Goal: Task Accomplishment & Management: Complete application form

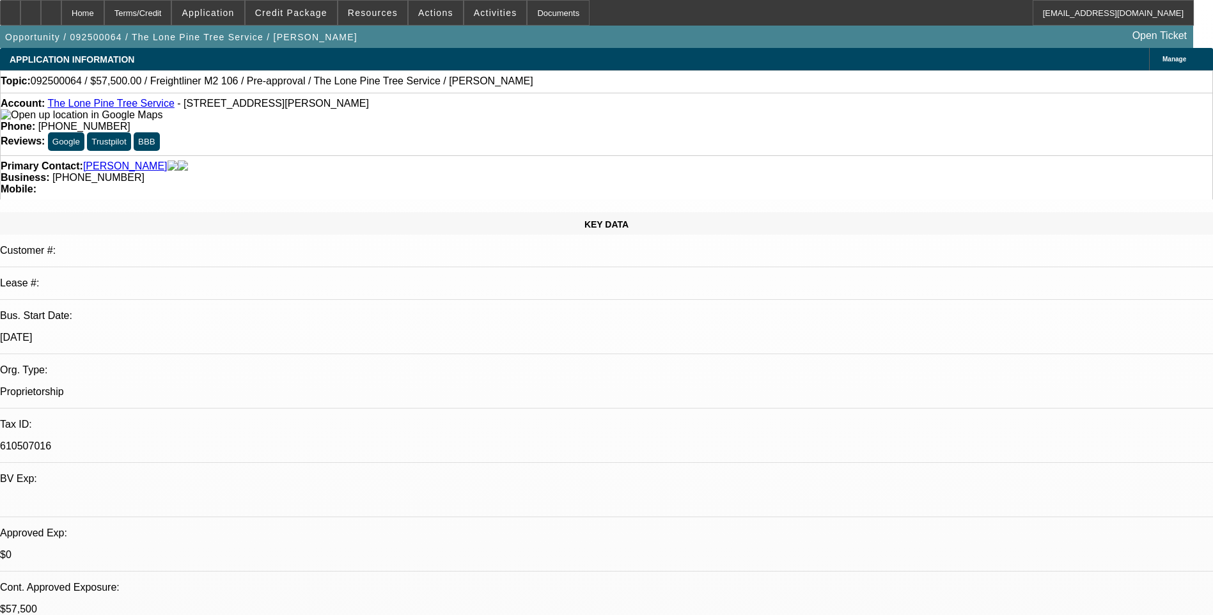
select select "0"
select select "2"
select select "0.1"
select select "0"
select select "2"
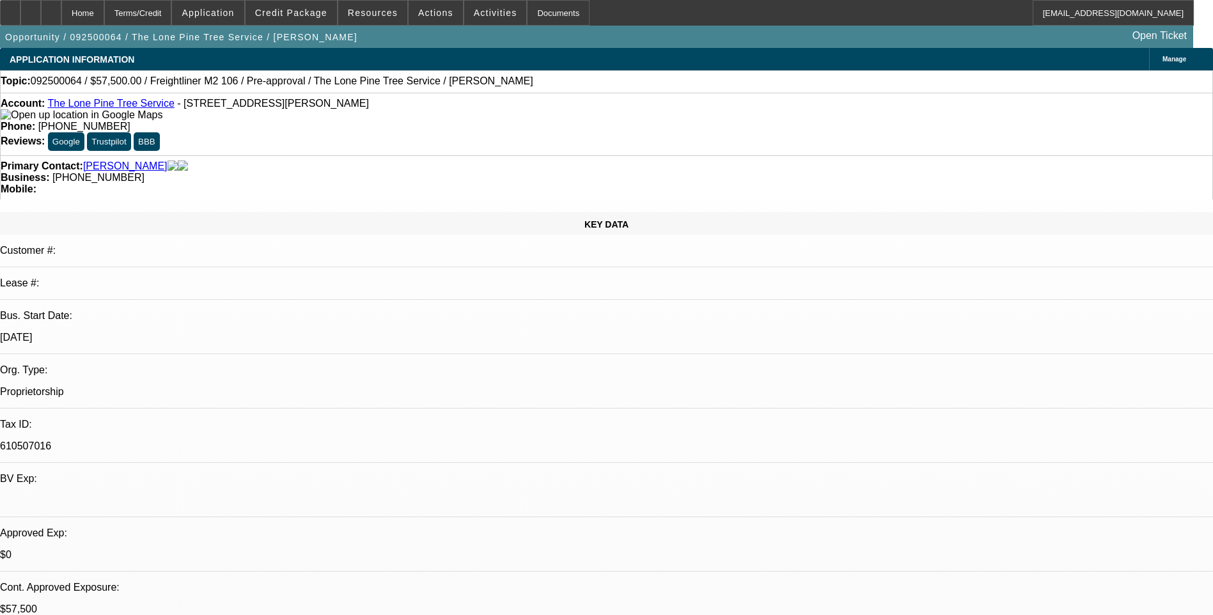
select select "0.1"
select select "0.15"
select select "2"
select select "0.1"
select select "1"
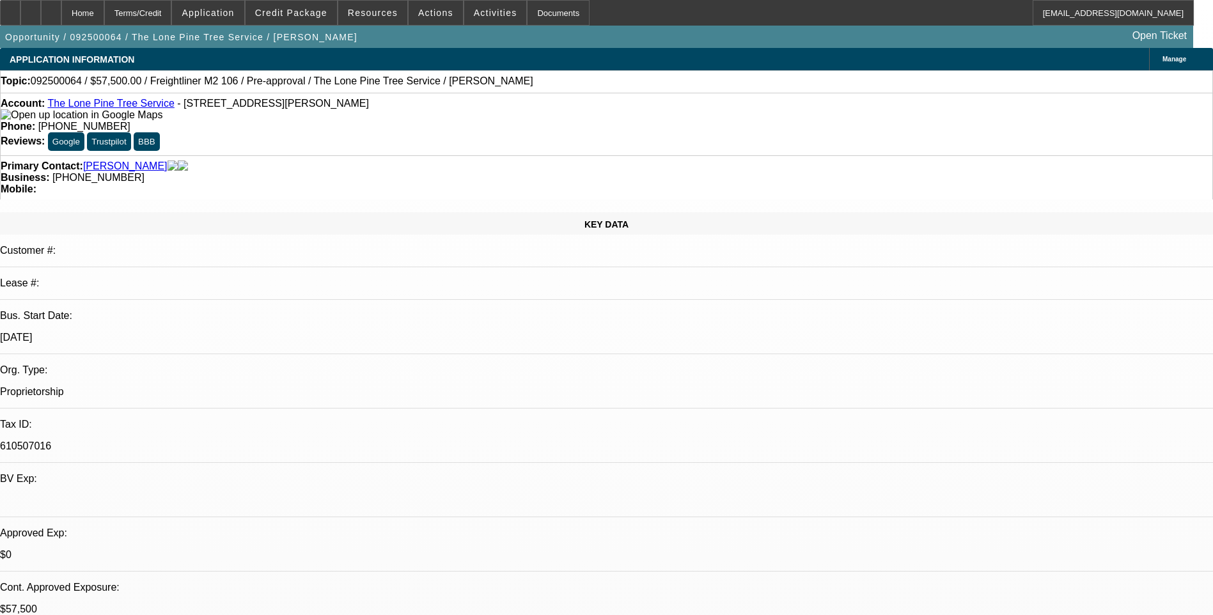
select select "2"
select select "4"
select select "1"
select select "2"
select select "4"
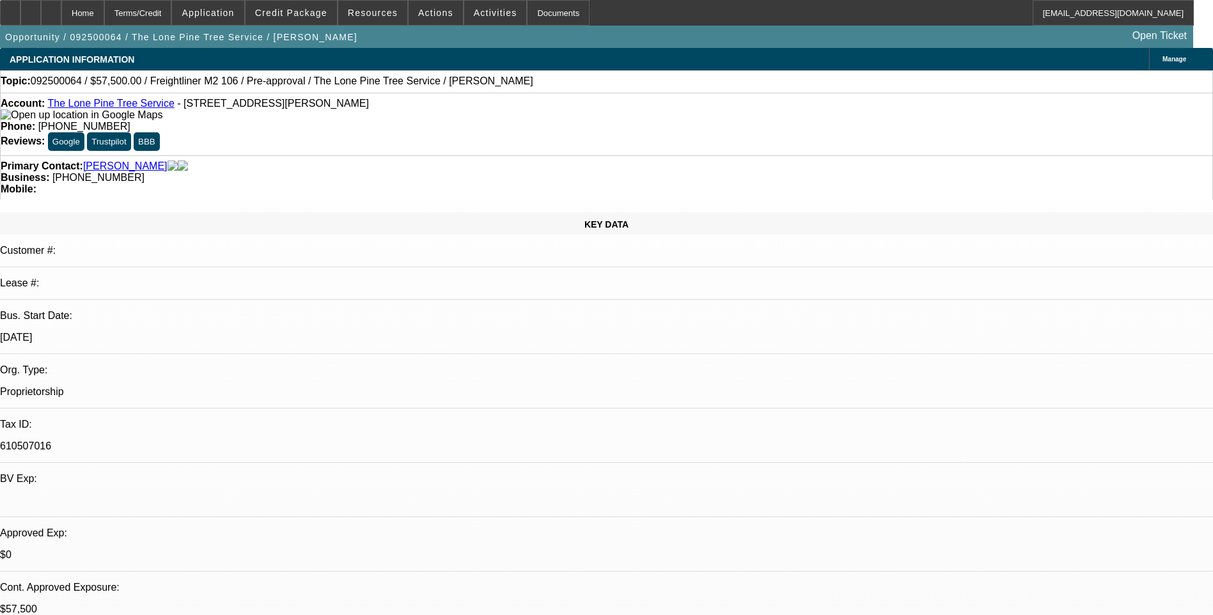
select select "1"
select select "2"
select select "4"
click at [172, 17] on div "Terms/Credit" at bounding box center [138, 13] width 68 height 26
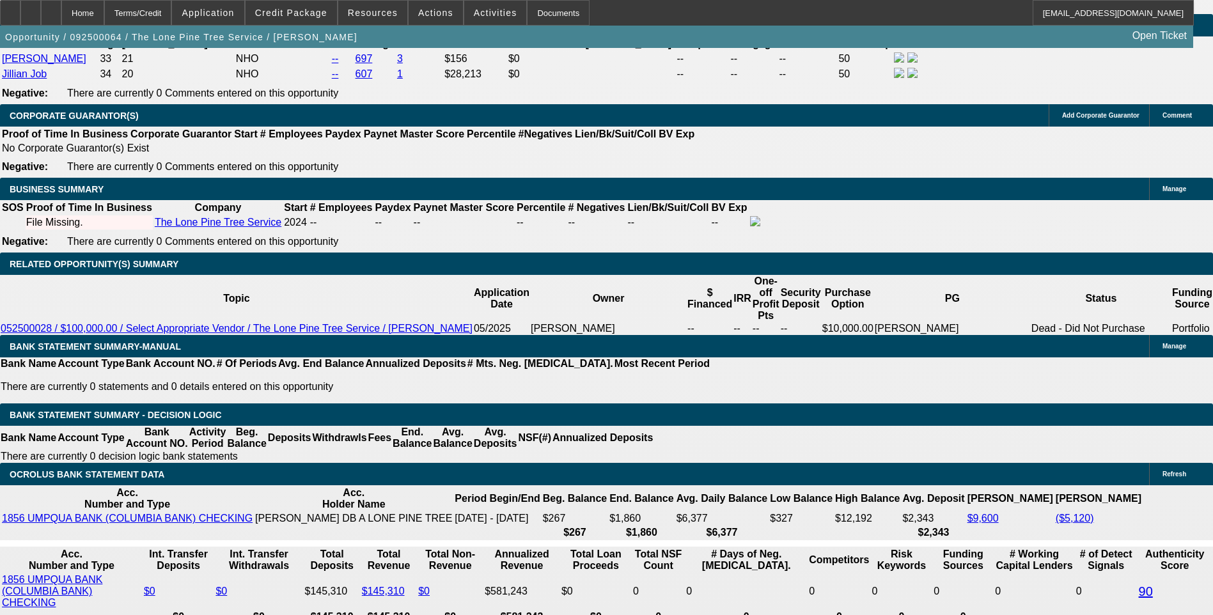
scroll to position [64, 0]
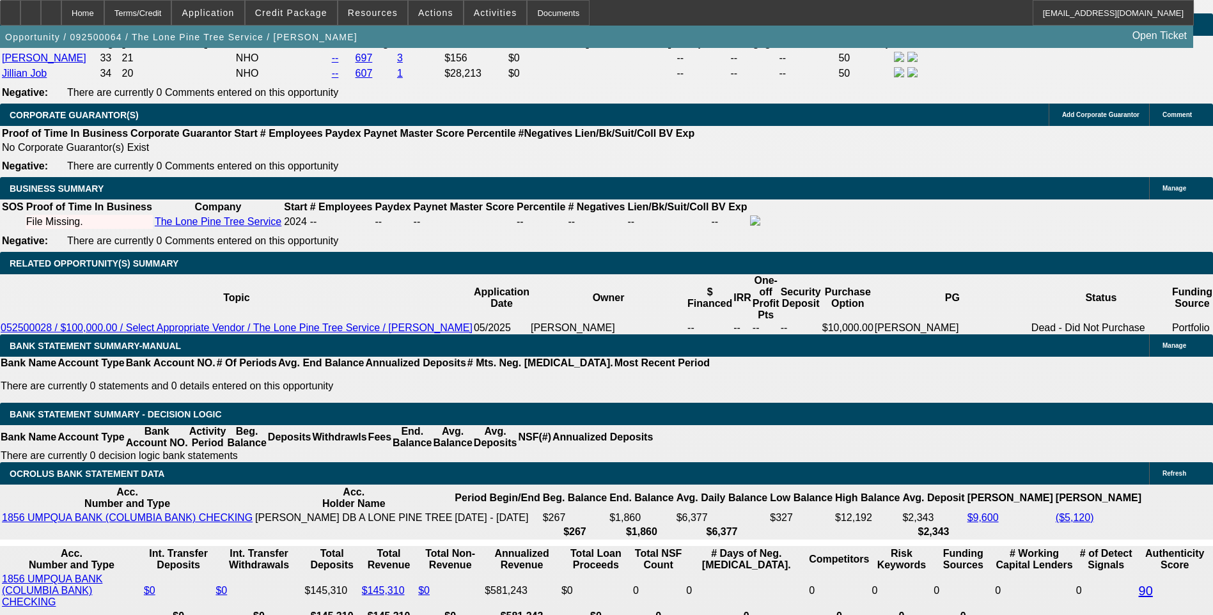
scroll to position [1905, 0]
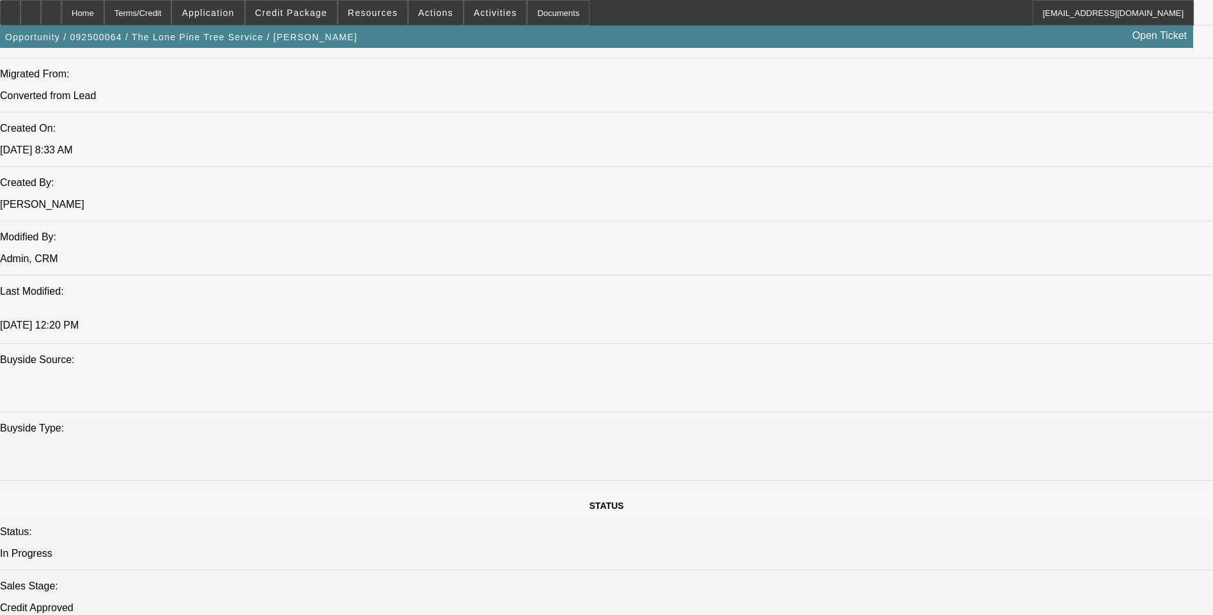
scroll to position [946, 0]
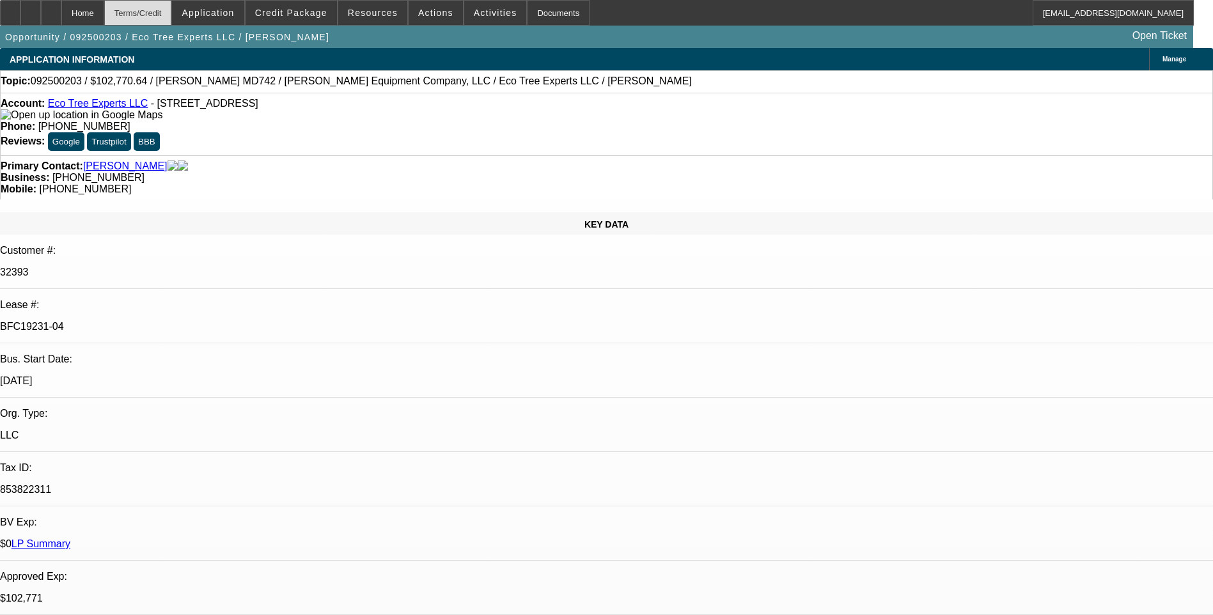
select select "0"
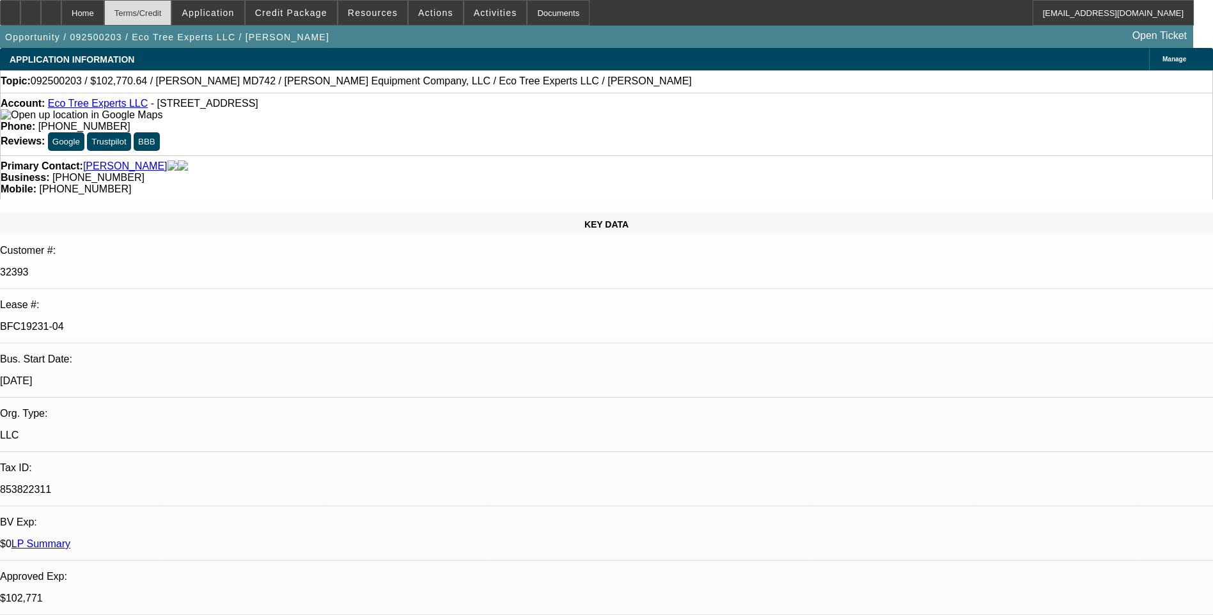
select select "0"
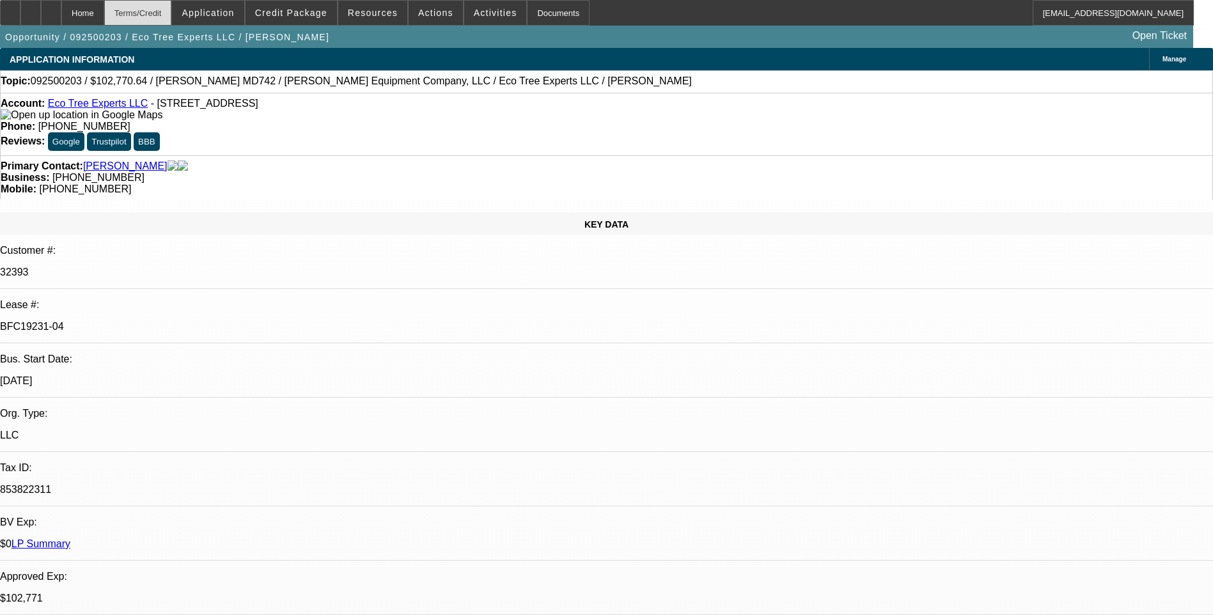
select select "0"
select select "1"
select select "6"
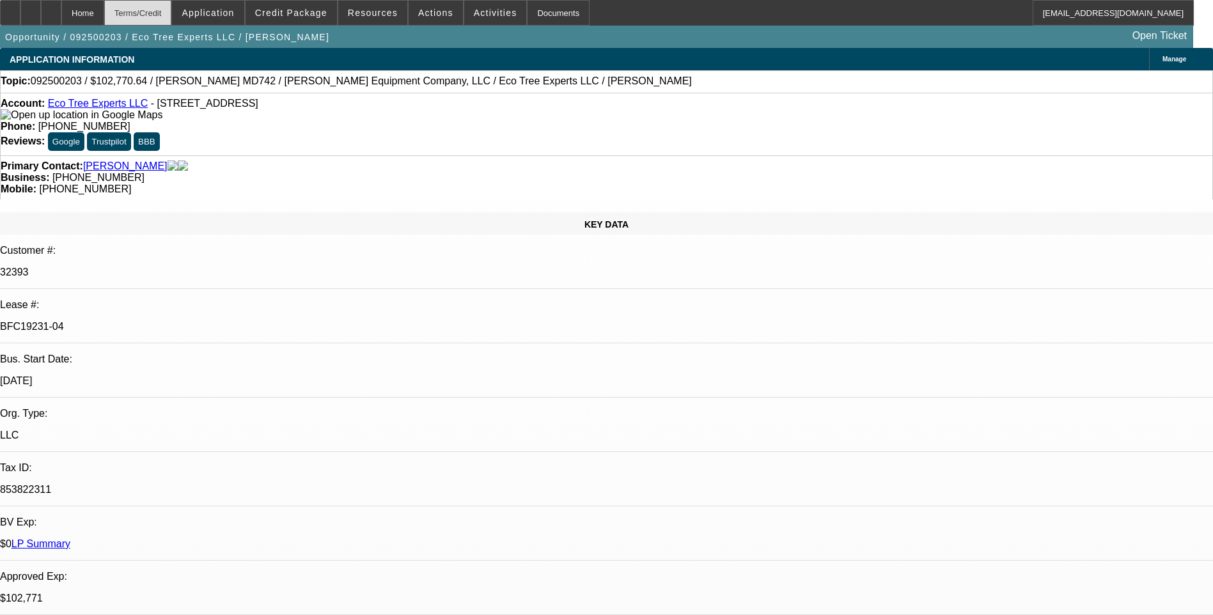
select select "1"
select select "6"
select select "1"
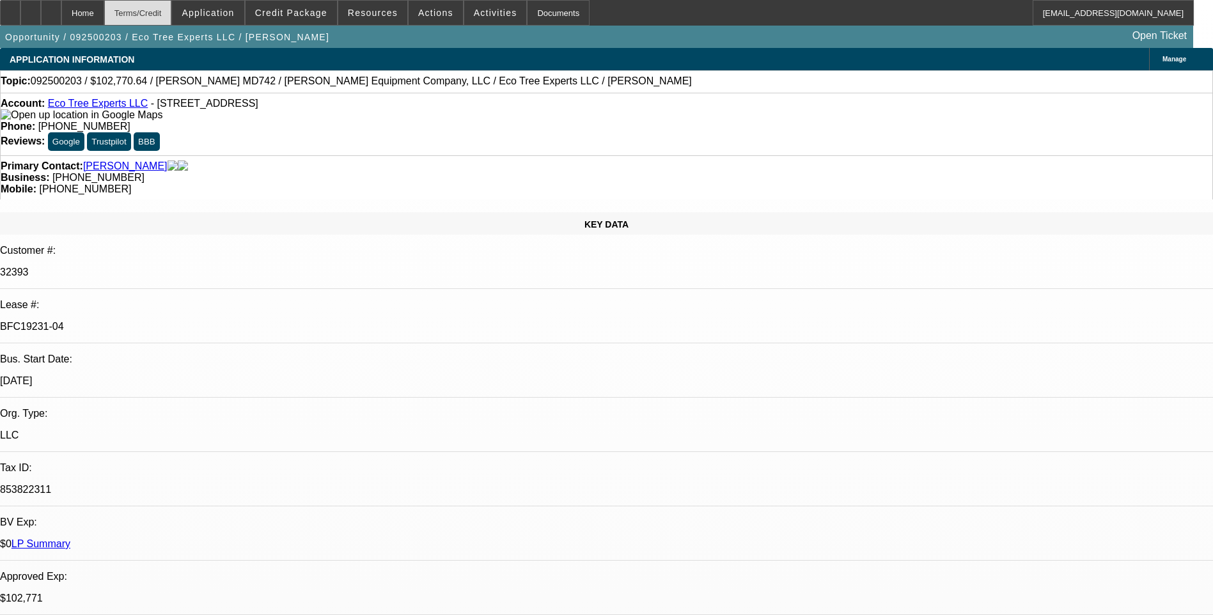
select select "6"
select select "1"
select select "6"
click at [172, 18] on div "Terms/Credit" at bounding box center [138, 13] width 68 height 26
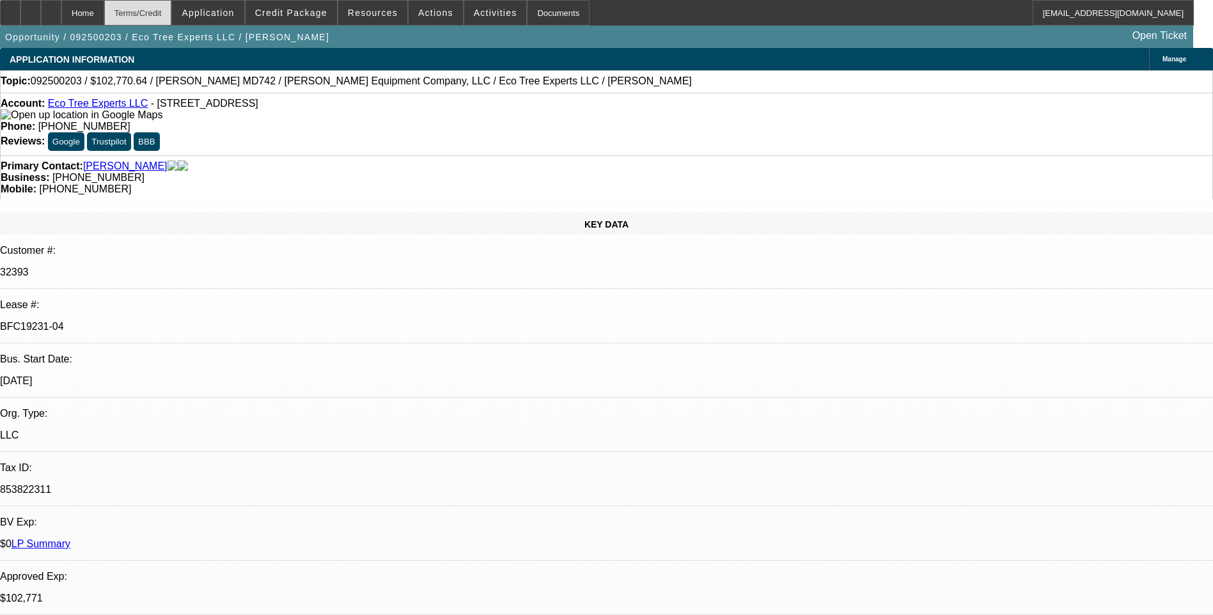
scroll to position [2073, 0]
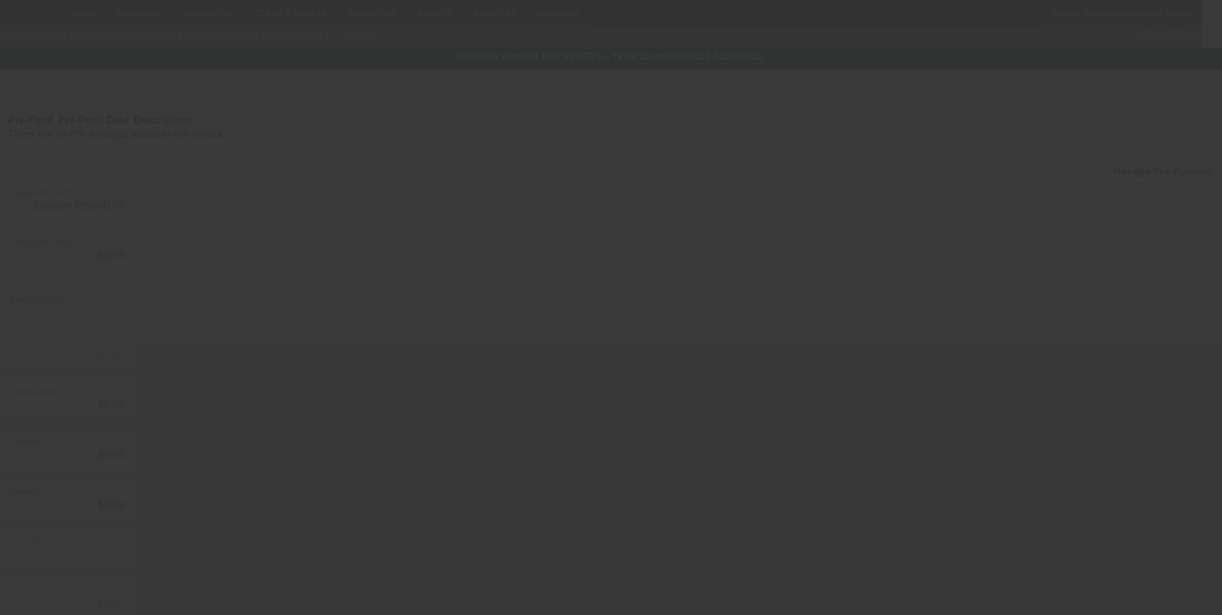
type input "$102,740.64"
type input "$30.00"
type input "Tire Fee"
type input "$102,770.64"
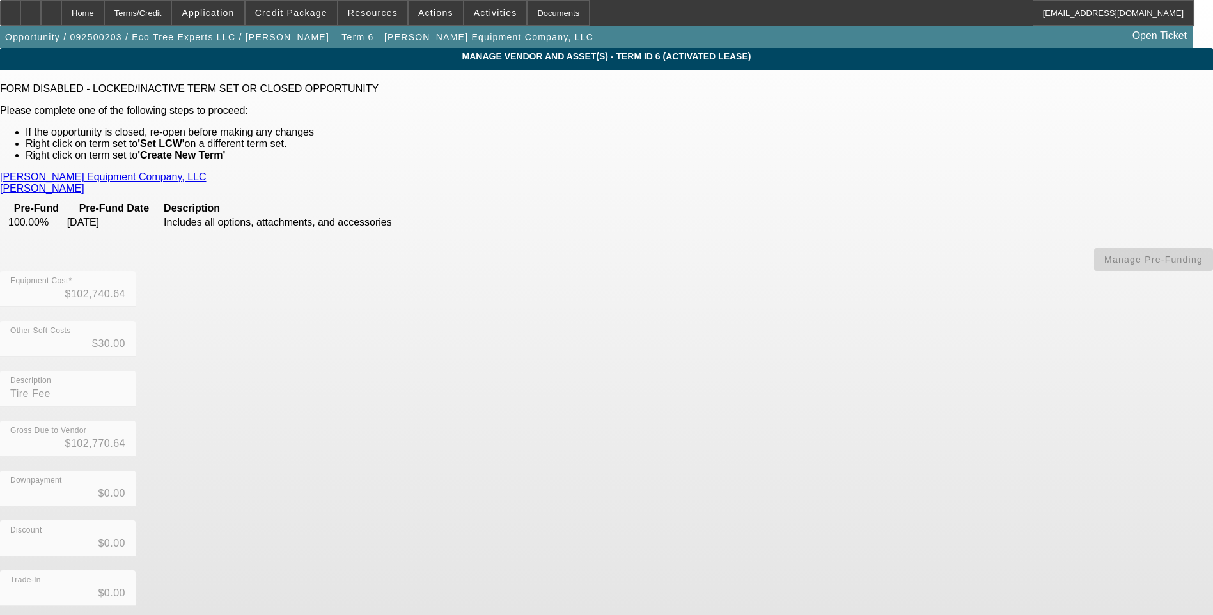
click at [292, 94] on label "FORM DISABLED - LOCKED/INACTIVE TERM SET OR CLOSED OPPORTUNITY" at bounding box center [189, 88] width 378 height 11
click at [206, 173] on link "Scott Equipment Company, LLC" at bounding box center [103, 177] width 206 height 12
click at [104, 15] on div "Home" at bounding box center [82, 13] width 43 height 26
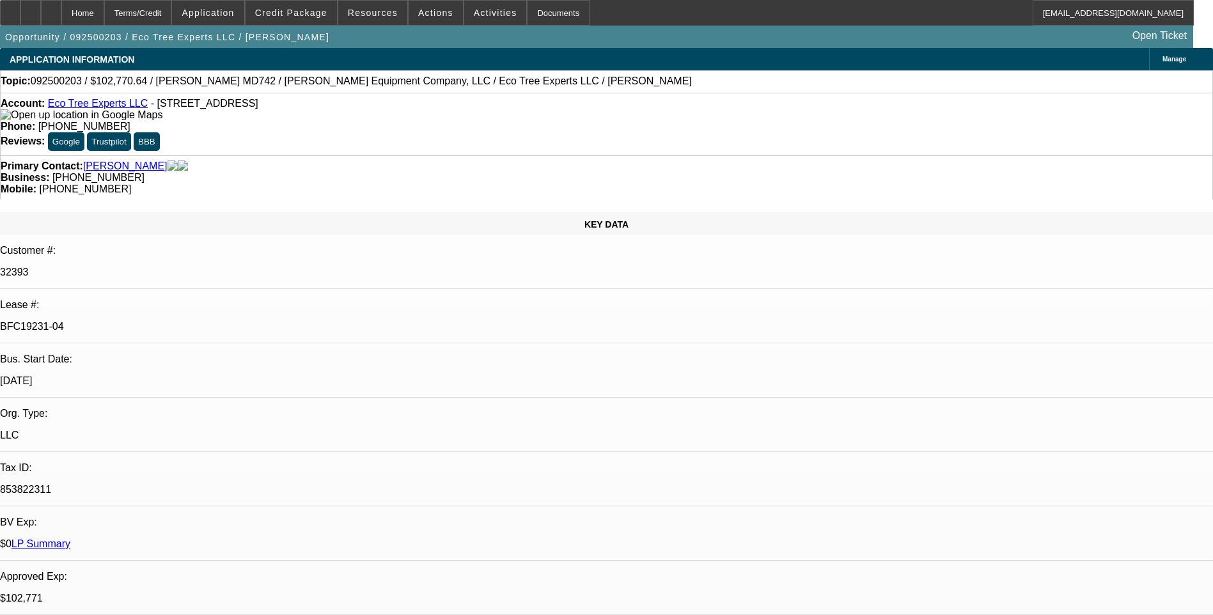
select select "0"
select select "6"
select select "0"
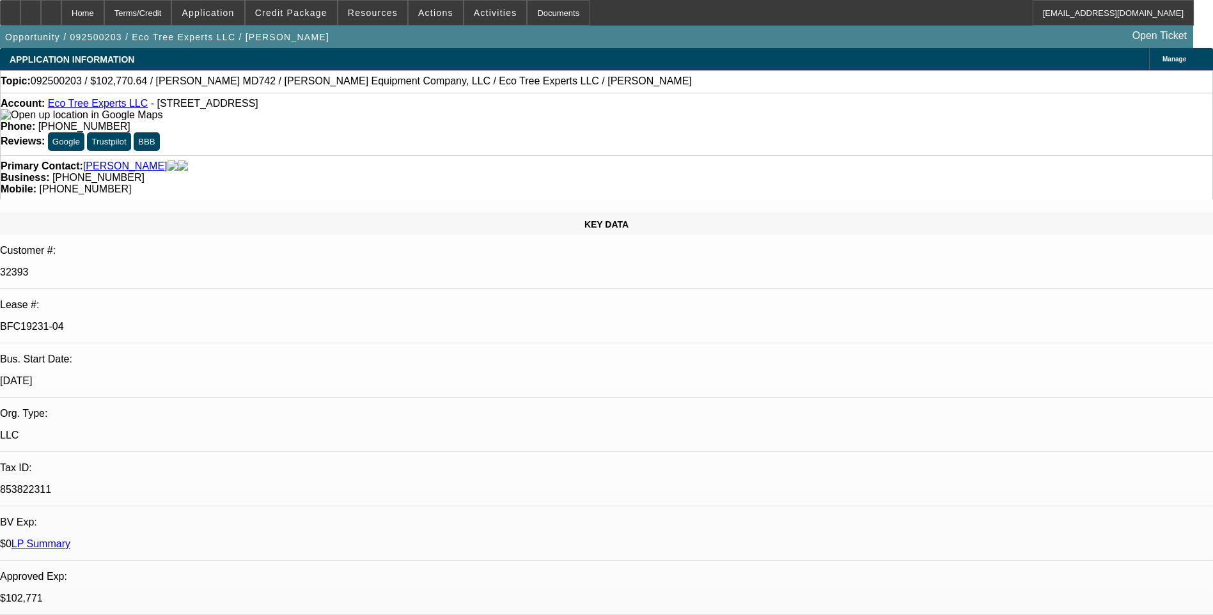
select select "0"
select select "6"
select select "0"
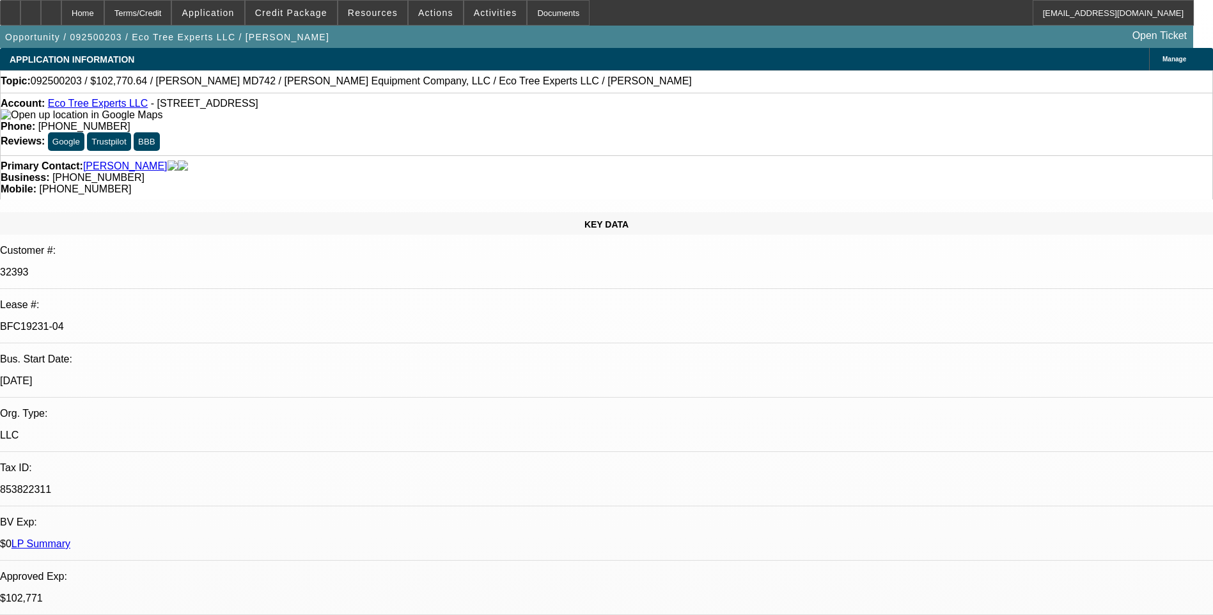
select select "0"
select select "6"
select select "0"
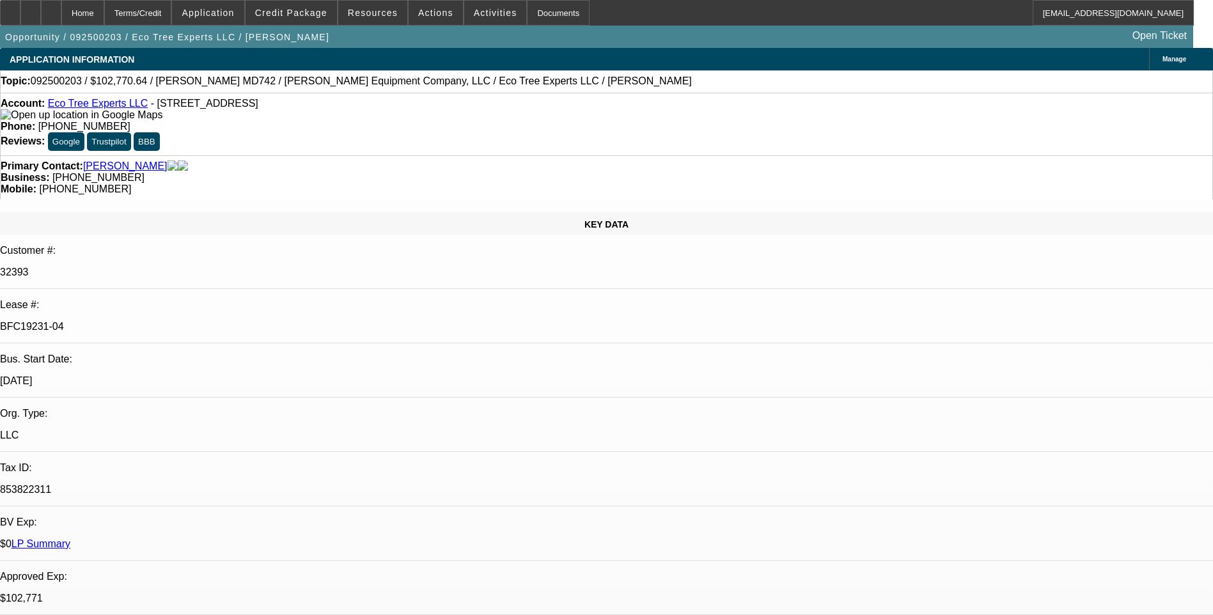
select select "6"
